Goal: Information Seeking & Learning: Learn about a topic

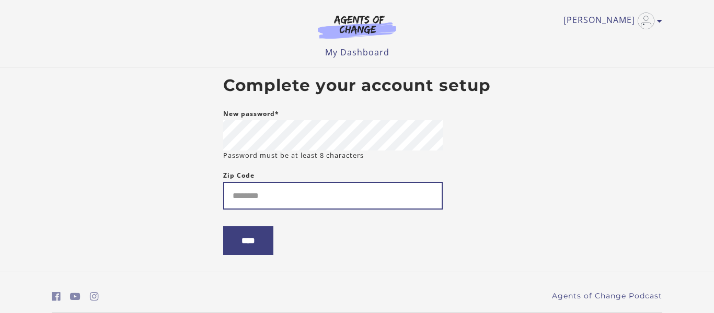
click at [312, 201] on input "Zip Code" at bounding box center [332, 196] width 219 height 28
type input "*****"
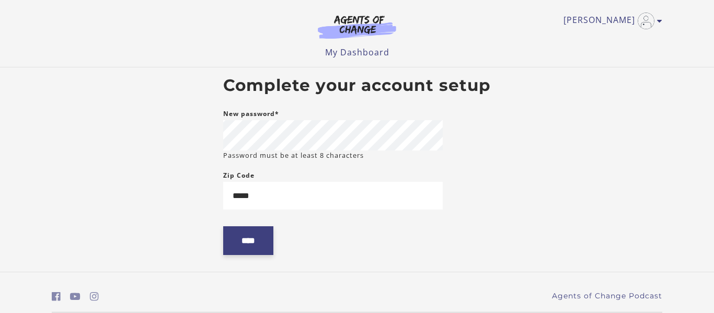
click at [252, 242] on input "****" at bounding box center [248, 240] width 50 height 29
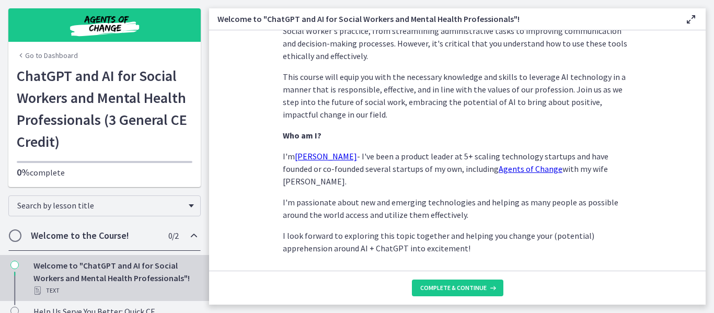
scroll to position [566, 0]
